Goal: Task Accomplishment & Management: Use online tool/utility

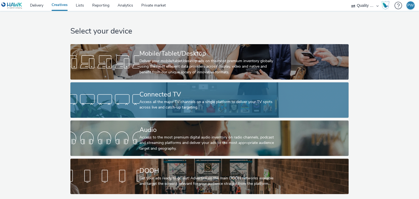
scroll to position [2, 0]
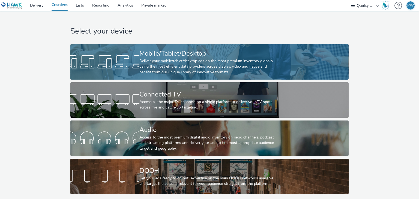
click at [179, 64] on div "Deliver your mobile/tablet/desktop ads on the most premium inventory globally u…" at bounding box center [208, 66] width 138 height 17
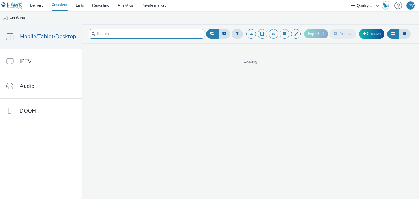
click at [127, 35] on input "text" at bounding box center [147, 34] width 116 height 10
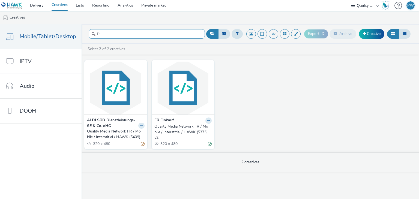
type input "f"
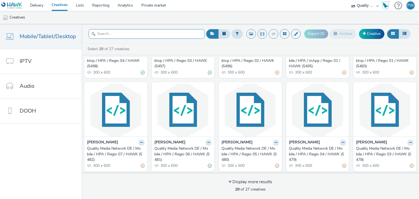
scroll to position [259, 0]
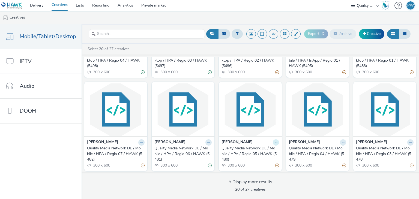
click at [275, 142] on icon at bounding box center [276, 142] width 2 height 3
click at [258, 161] on link "Duplicate" at bounding box center [258, 162] width 41 height 11
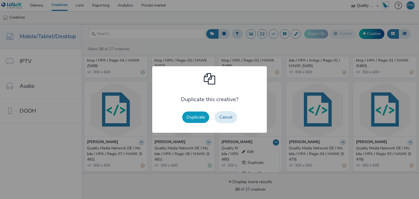
click at [193, 120] on button "Duplicate" at bounding box center [195, 117] width 27 height 11
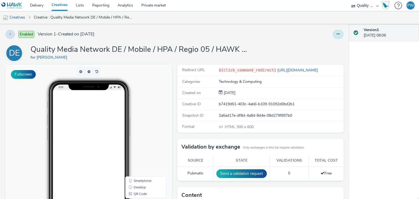
click at [337, 35] on button at bounding box center [338, 34] width 11 height 9
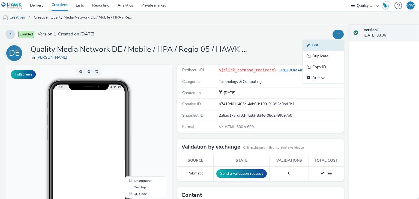
click at [320, 43] on link "Edit" at bounding box center [323, 45] width 41 height 11
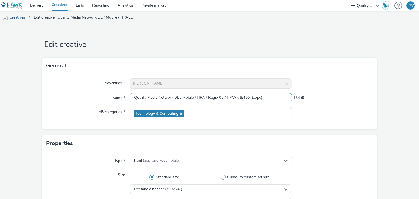
click at [177, 97] on input "Quality Media Network DE / Mobile / HPA / Regio 05 / HAWK (5480) (copy)" at bounding box center [211, 98] width 162 height 10
drag, startPoint x: 178, startPoint y: 97, endPoint x: 173, endPoint y: 97, distance: 4.6
click at [173, 97] on input "Quality Media Network DE / Mobile / HPA / Regio 05 / HAWK (5480) (copy)" at bounding box center [211, 98] width 162 height 10
click at [254, 97] on input "Quality Media Network FR / Mobile / HPA / Regio 05 / HAWK (5480) (copy)" at bounding box center [211, 98] width 162 height 10
drag, startPoint x: 269, startPoint y: 96, endPoint x: 206, endPoint y: 99, distance: 62.8
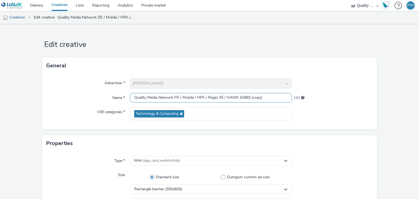
click at [206, 99] on input "Quality Media Network FR / Mobile / HPA / Regio 05 / HAWK (5480) (copy)" at bounding box center [211, 98] width 162 height 10
paste input "Tourismus Zentrale [GEOGRAPHIC_DATA]"
click at [207, 96] on input "Quality Media Network FR / Mobile / HPA / Tourismus Zentrale [GEOGRAPHIC_DATA]" at bounding box center [211, 98] width 162 height 10
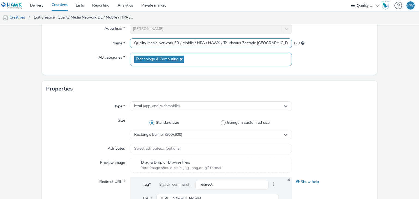
type input "Quality Media Network FR / Mobile / HPA / HAWK / Tourismus Zentrale [GEOGRAPHIC…"
click at [180, 59] on icon at bounding box center [180, 59] width 4 height 4
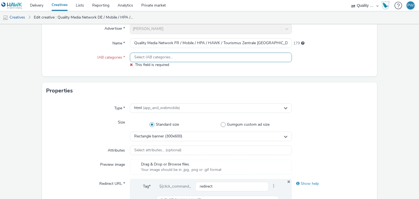
click at [180, 59] on div "Select IAB categories..." at bounding box center [211, 58] width 162 height 10
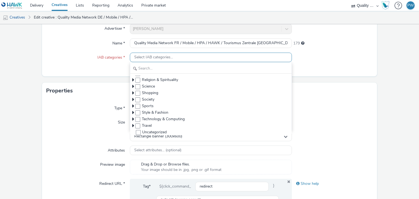
scroll to position [117, 0]
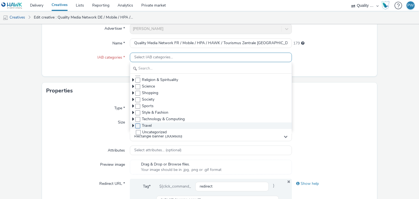
click at [136, 126] on span at bounding box center [137, 126] width 5 height 5
checkbox input "true"
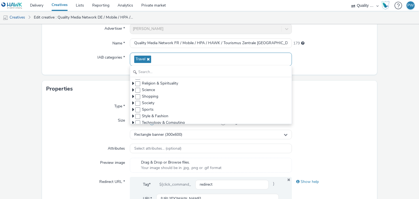
click at [315, 122] on div at bounding box center [332, 128] width 81 height 24
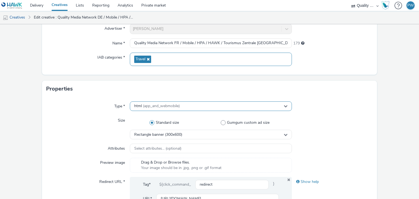
click at [288, 106] on div "html (app_and_webmobile)" at bounding box center [211, 107] width 162 height 10
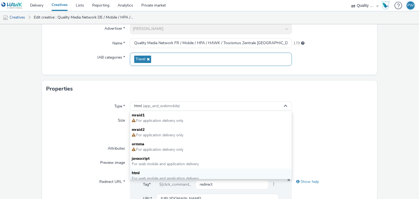
click at [324, 104] on div at bounding box center [332, 107] width 81 height 10
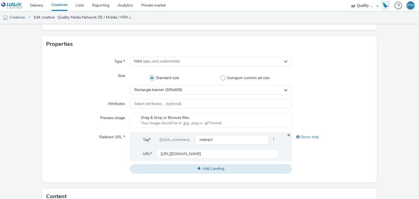
scroll to position [109, 0]
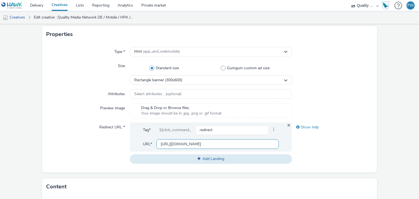
click at [267, 144] on input "[URL][DOMAIN_NAME]" at bounding box center [217, 144] width 122 height 10
paste input "[DOMAIN_NAME][URL][PERSON_NAME][PERSON_NAME]"
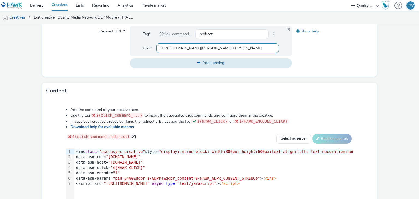
scroll to position [246, 0]
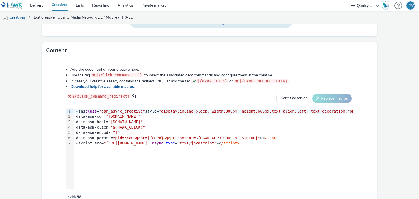
type input "[URL][DOMAIN_NAME][PERSON_NAME][PERSON_NAME]"
drag, startPoint x: 138, startPoint y: 136, endPoint x: 134, endPoint y: 136, distance: 3.6
click at [138, 136] on span ""pid=5480&gdpr=${GDPR}&gdpr_consent=${HAWK_GDPR_CONSENT_STRING}"" at bounding box center [186, 138] width 147 height 4
click at [134, 136] on span ""pid=5480&gdpr=${GDPR}&gdpr_consent=${HAWK_GDPR_CONSENT_STRING}"" at bounding box center [186, 138] width 147 height 4
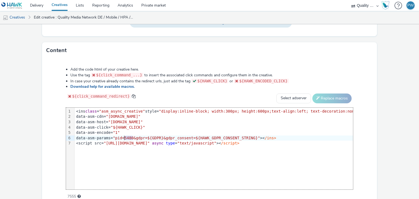
drag, startPoint x: 136, startPoint y: 136, endPoint x: 127, endPoint y: 138, distance: 8.7
click at [127, 138] on span ""pid=5480&gdpr=${GDPR}&gdpr_consent=${HAWK_GDPR_CONSENT_STRING}"" at bounding box center [186, 138] width 147 height 4
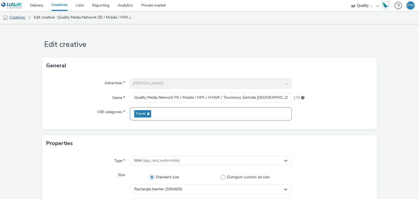
click at [19, 18] on link "Creatives" at bounding box center [14, 17] width 28 height 13
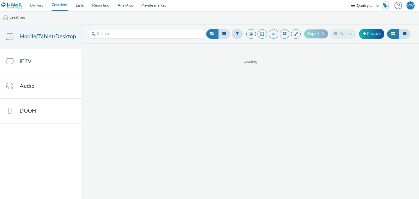
click at [43, 5] on link "Delivery" at bounding box center [37, 5] width 22 height 11
click at [103, 36] on input "text" at bounding box center [147, 34] width 116 height 10
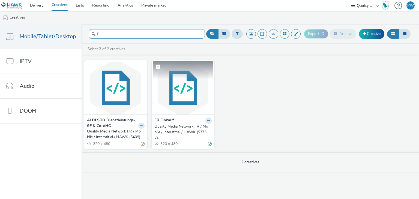
type input "fr"
click at [189, 98] on img at bounding box center [183, 87] width 60 height 53
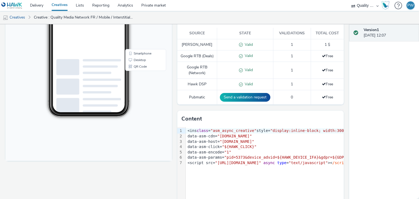
scroll to position [136, 0]
